Goal: Navigation & Orientation: Find specific page/section

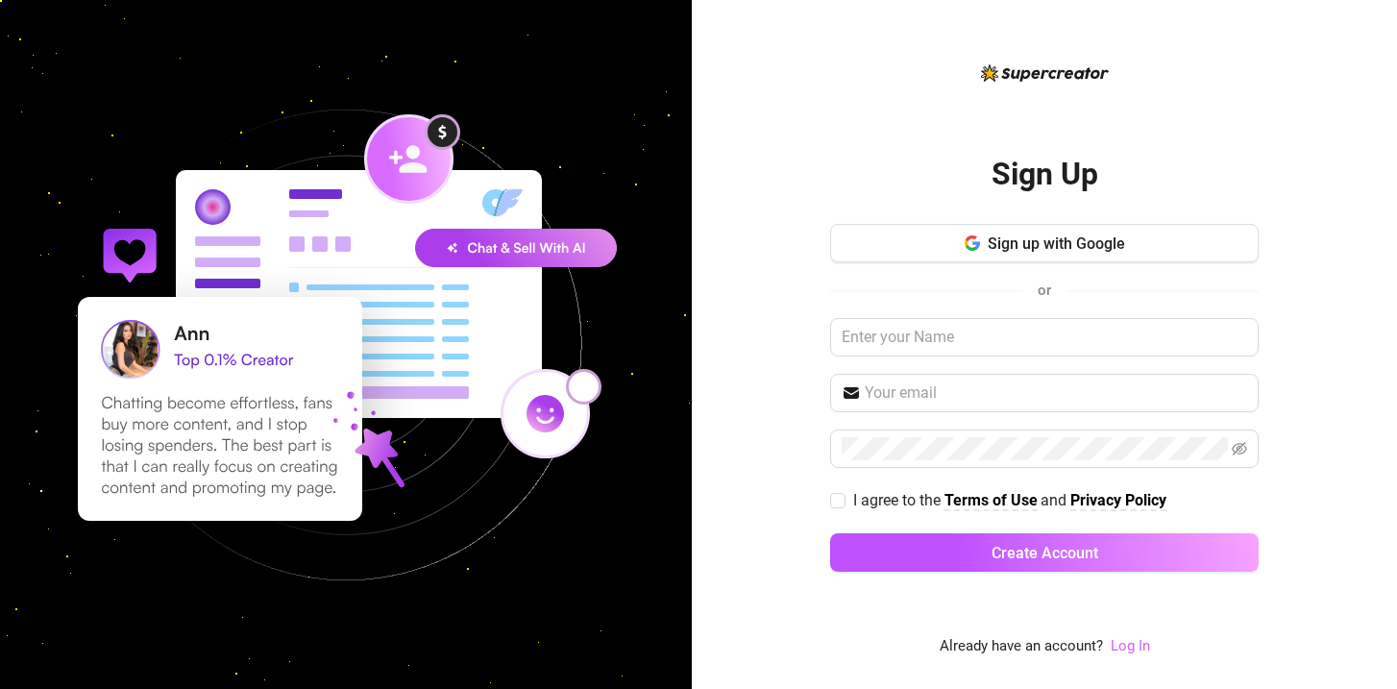
click at [1125, 646] on link "Log In" at bounding box center [1130, 645] width 39 height 17
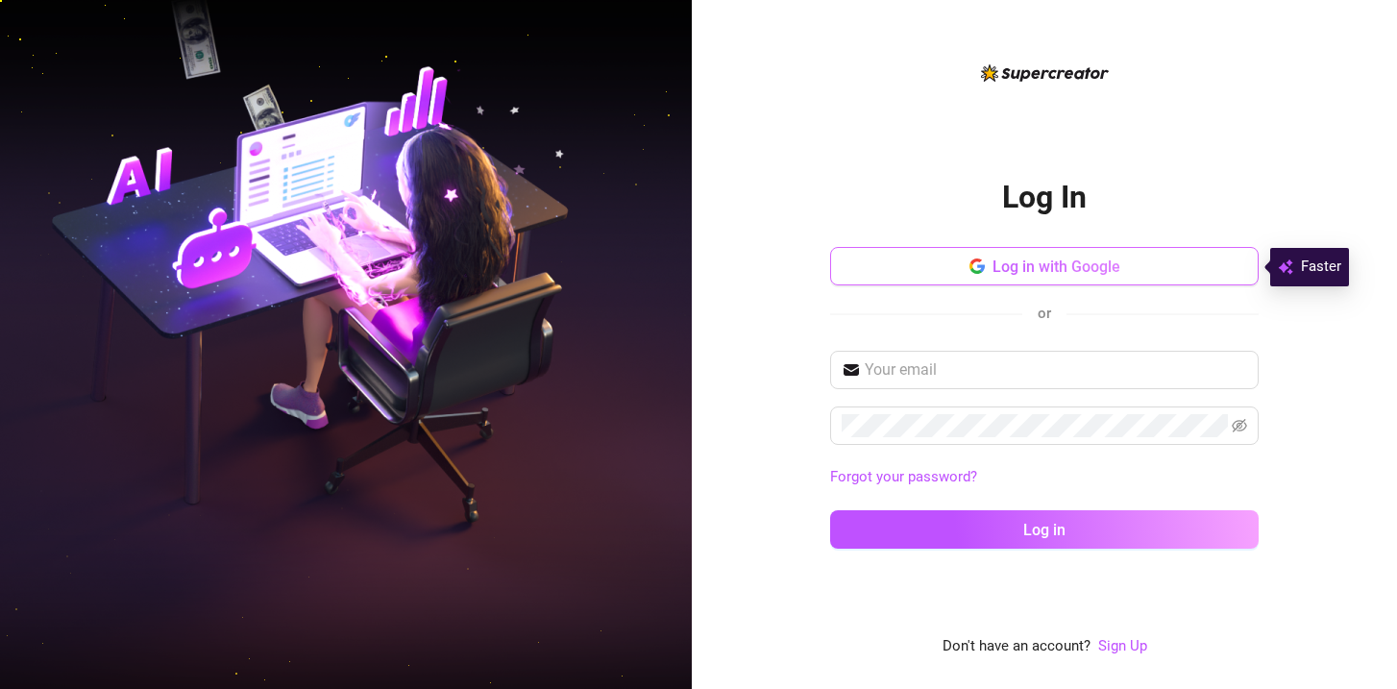
click at [1086, 257] on span "Log in with Google" at bounding box center [1056, 266] width 128 height 18
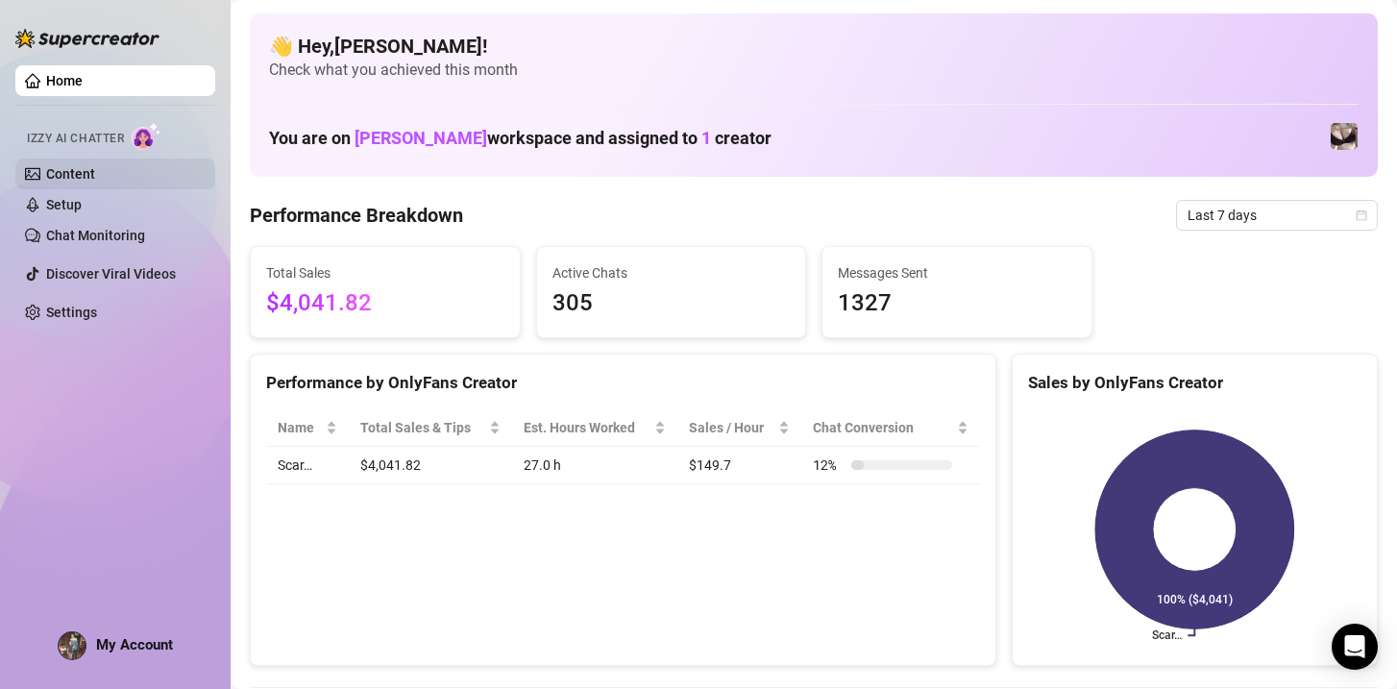
click at [95, 171] on link "Content" at bounding box center [70, 173] width 49 height 15
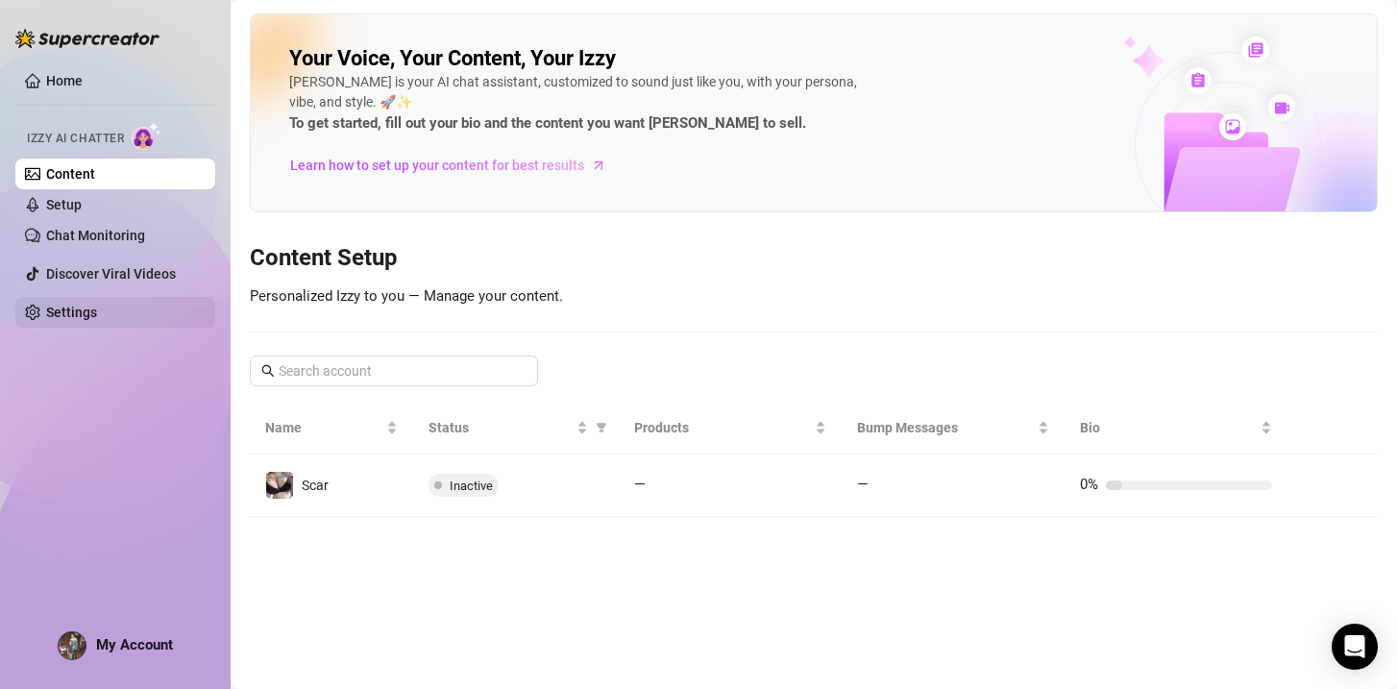
click at [97, 317] on link "Settings" at bounding box center [71, 312] width 51 height 15
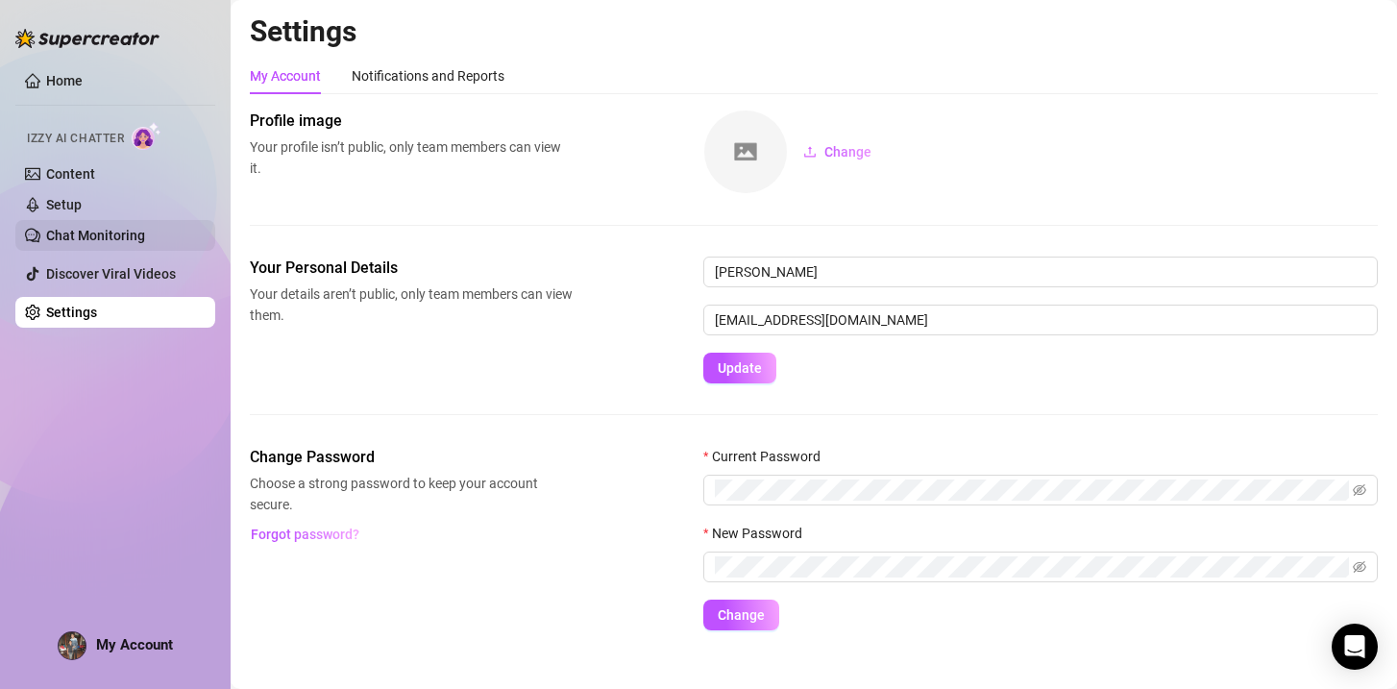
click at [128, 228] on link "Chat Monitoring" at bounding box center [95, 235] width 99 height 15
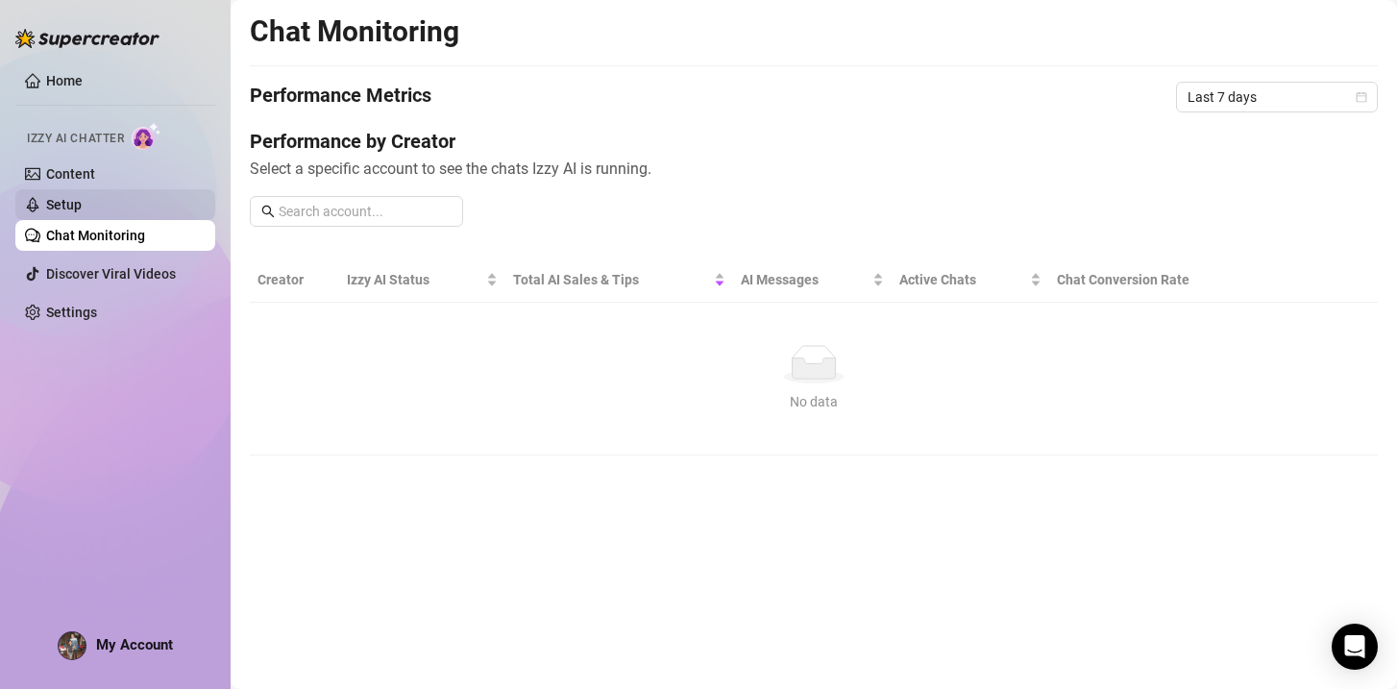
click at [82, 207] on link "Setup" at bounding box center [64, 204] width 36 height 15
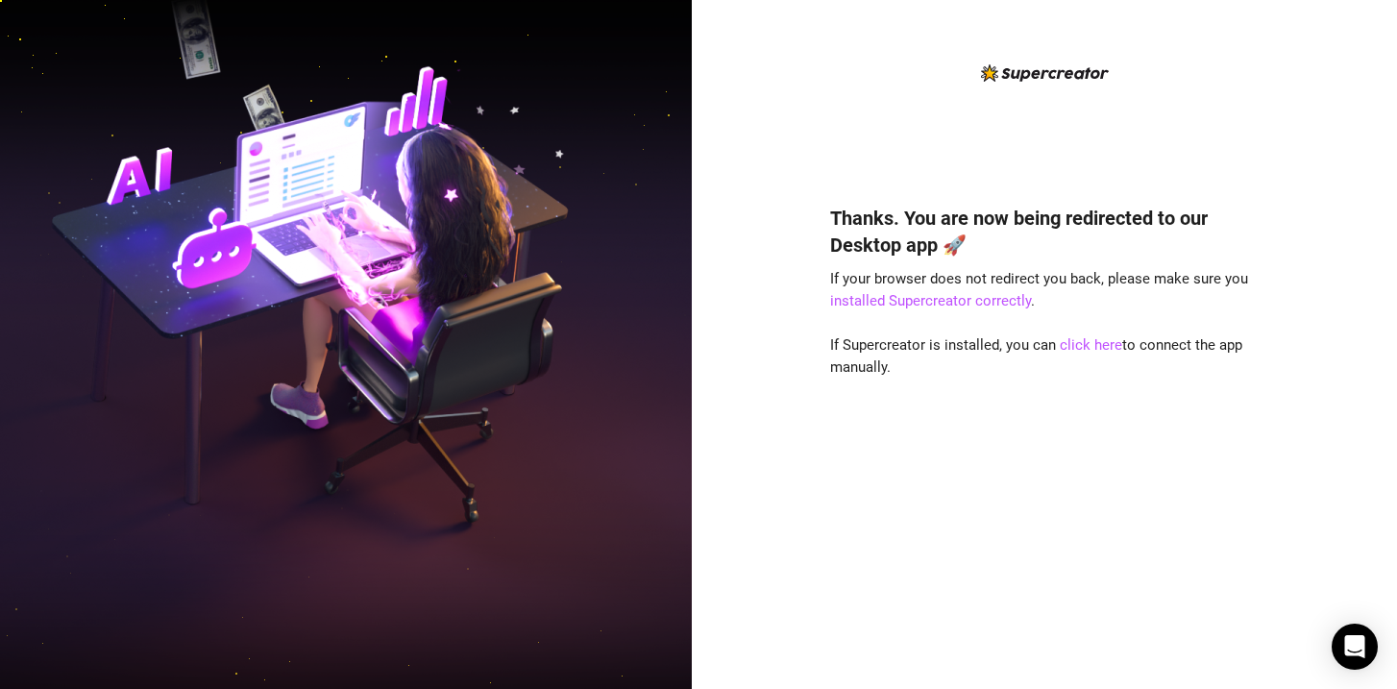
click at [886, 101] on div "Thanks. You are now being redirected to our Desktop app 🚀 If your browser does …" at bounding box center [1044, 359] width 428 height 597
